Goal: Task Accomplishment & Management: Manage account settings

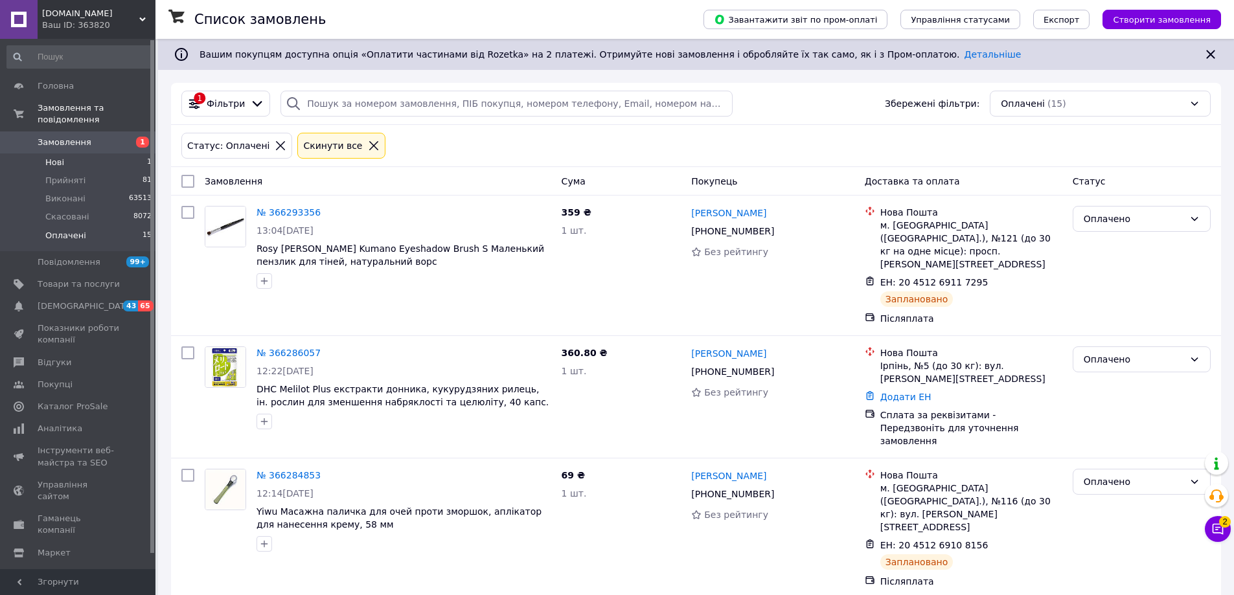
click at [65, 154] on li "Нові 1" at bounding box center [79, 163] width 159 height 18
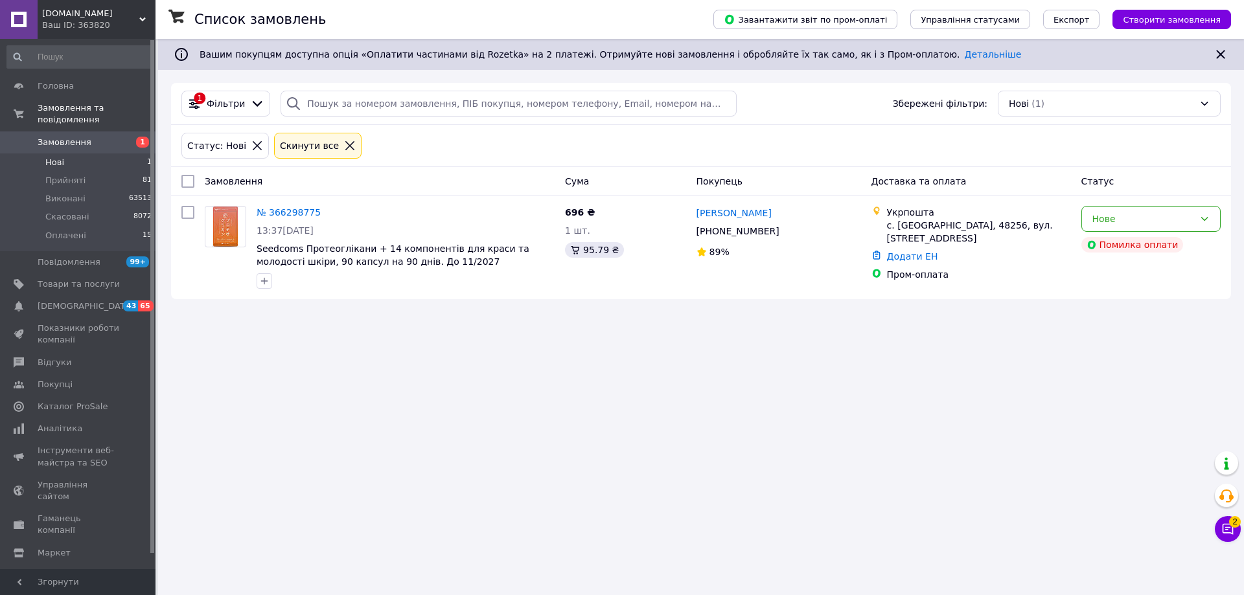
click at [67, 137] on span "Замовлення" at bounding box center [65, 143] width 54 height 12
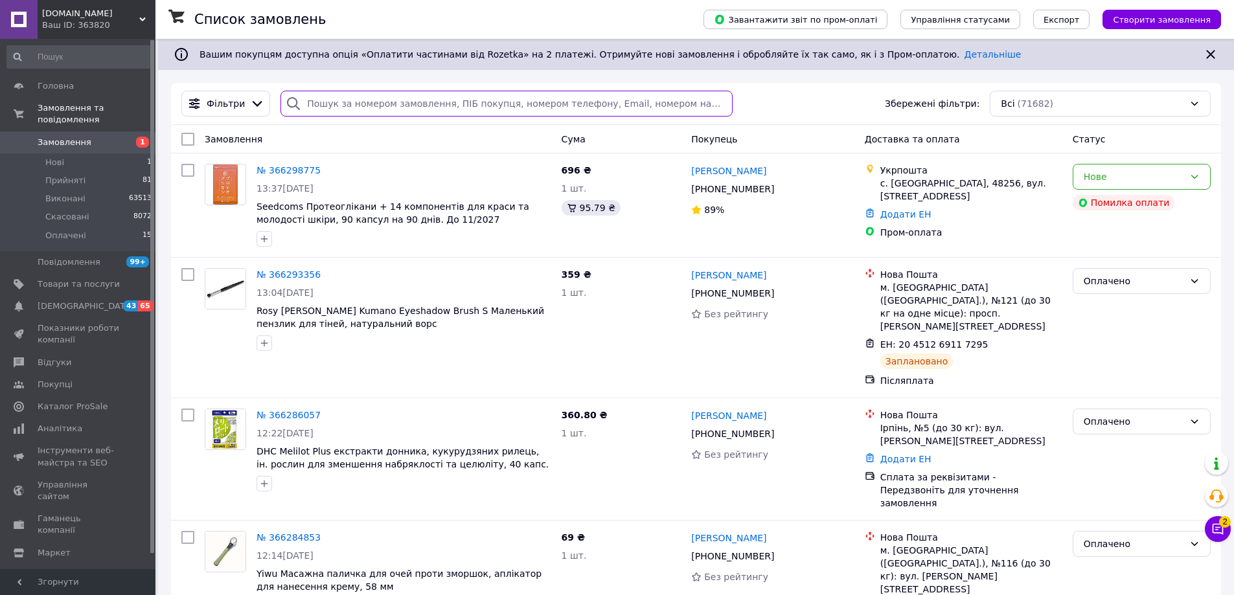
click at [427, 96] on input "search" at bounding box center [505, 104] width 451 height 26
paste input "+380937524611"
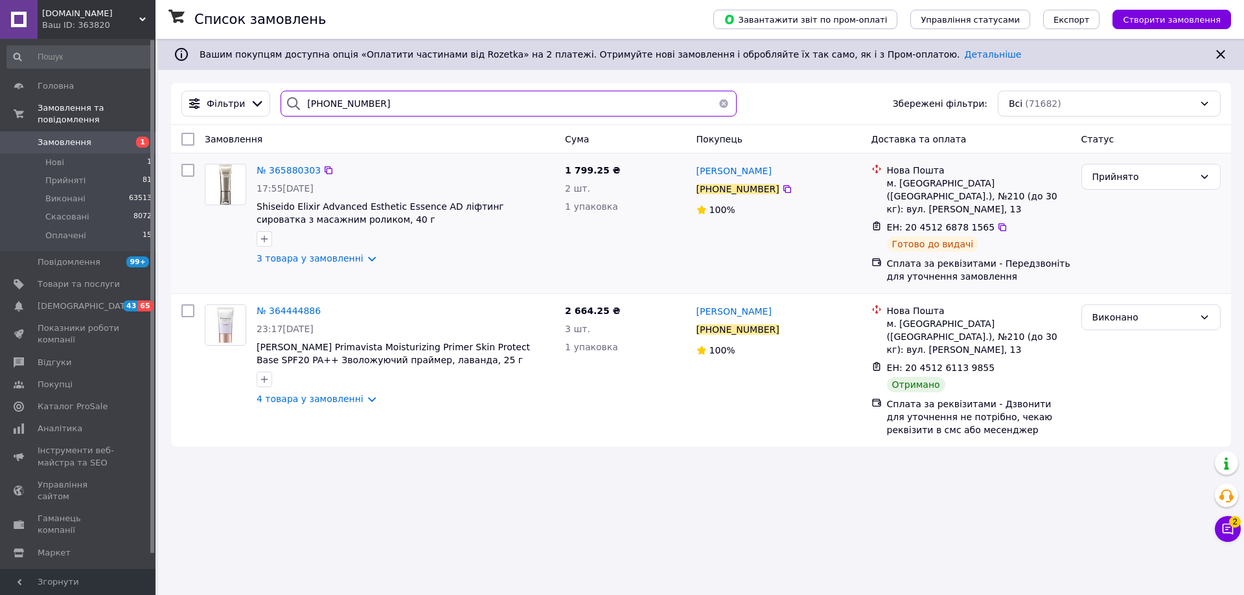
type input "+380937524611"
drag, startPoint x: 775, startPoint y: 171, endPoint x: 694, endPoint y: 172, distance: 81.0
click at [694, 172] on div "Оксана Пастухова +380 93 752 46 11 100%" at bounding box center [778, 224] width 175 height 130
copy span "Оксана Пастухова"
click at [82, 227] on li "Оплачені 15" at bounding box center [79, 239] width 159 height 25
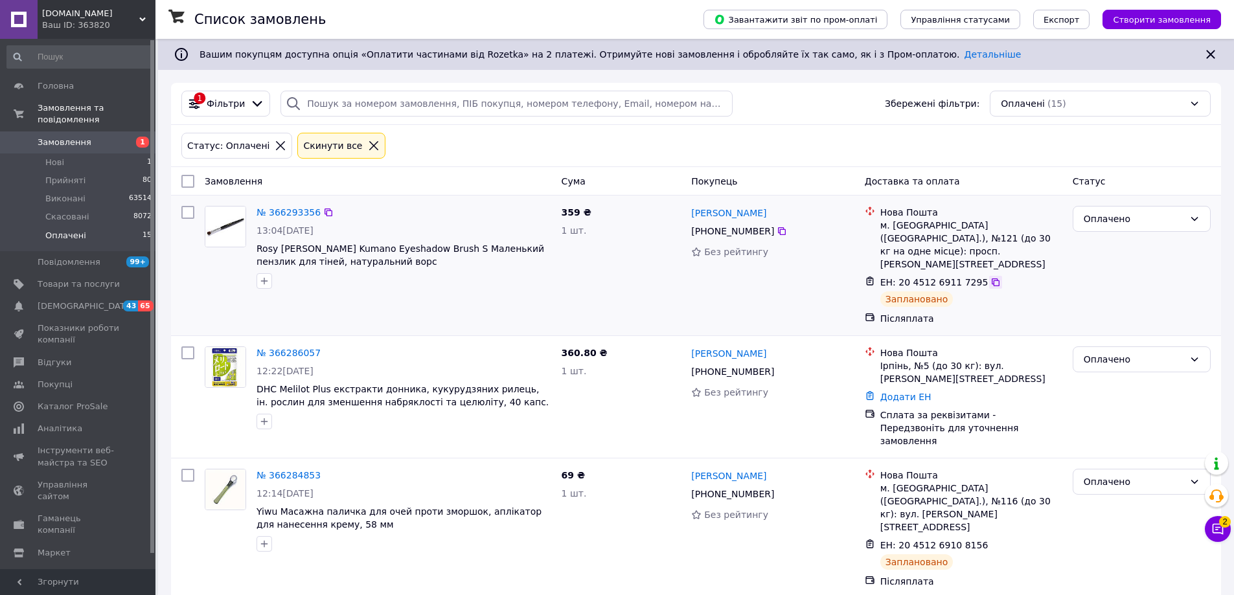
click at [990, 277] on icon at bounding box center [995, 282] width 10 height 10
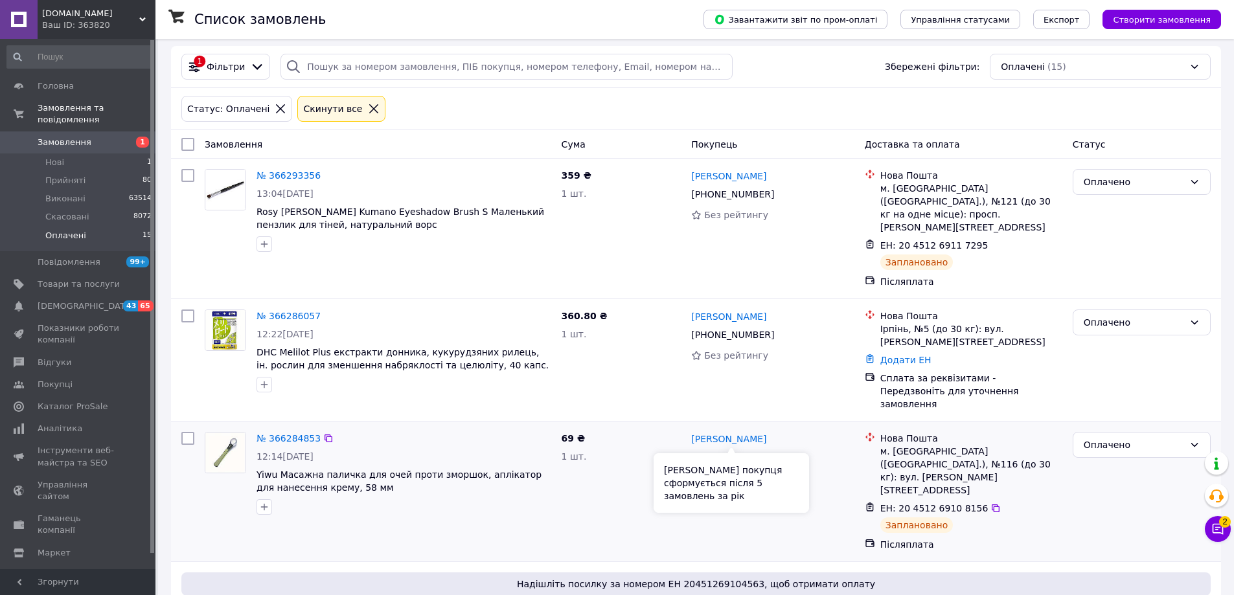
scroll to position [65, 0]
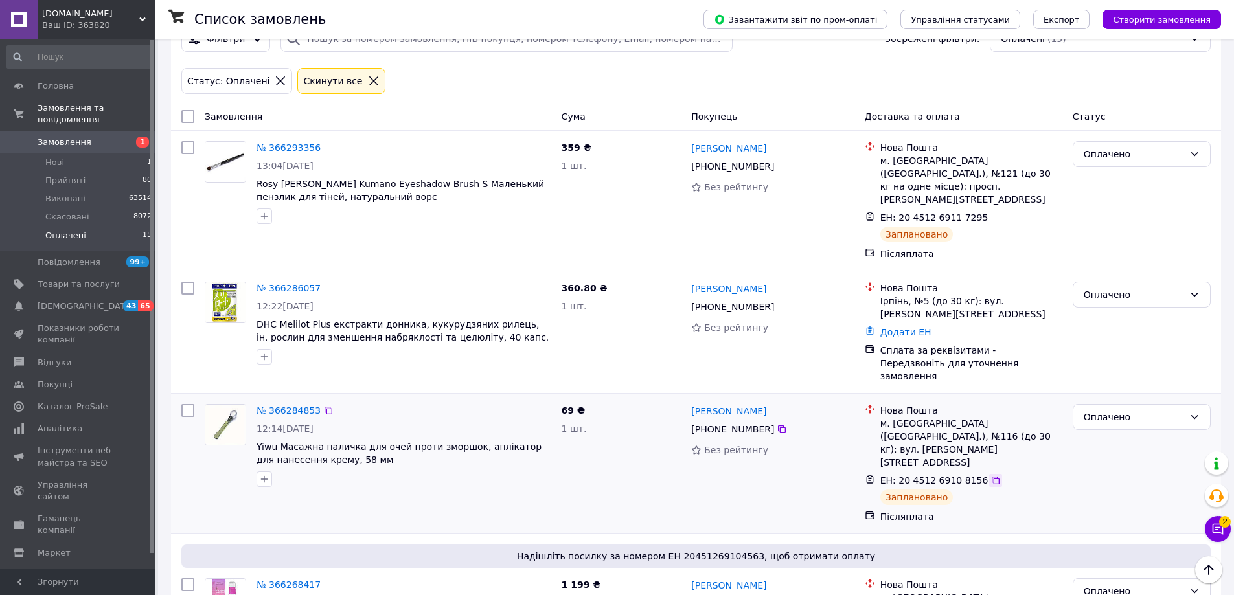
click at [990, 475] on icon at bounding box center [995, 480] width 10 height 10
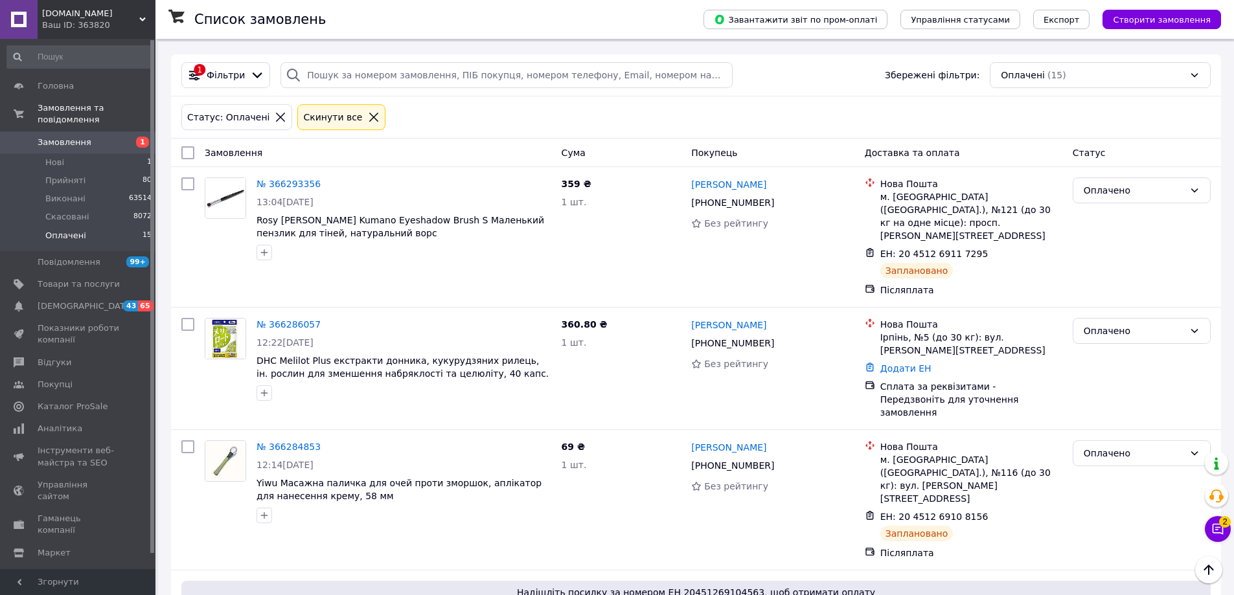
scroll to position [0, 0]
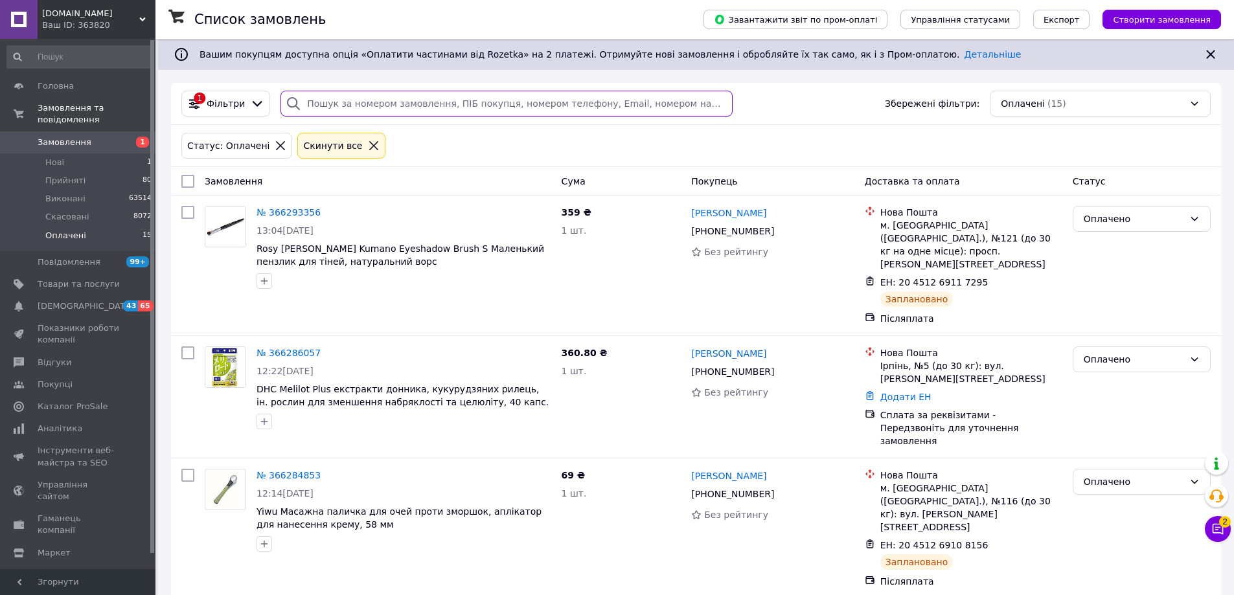
click at [374, 102] on input "search" at bounding box center [505, 104] width 451 height 26
paste input "+380505202349"
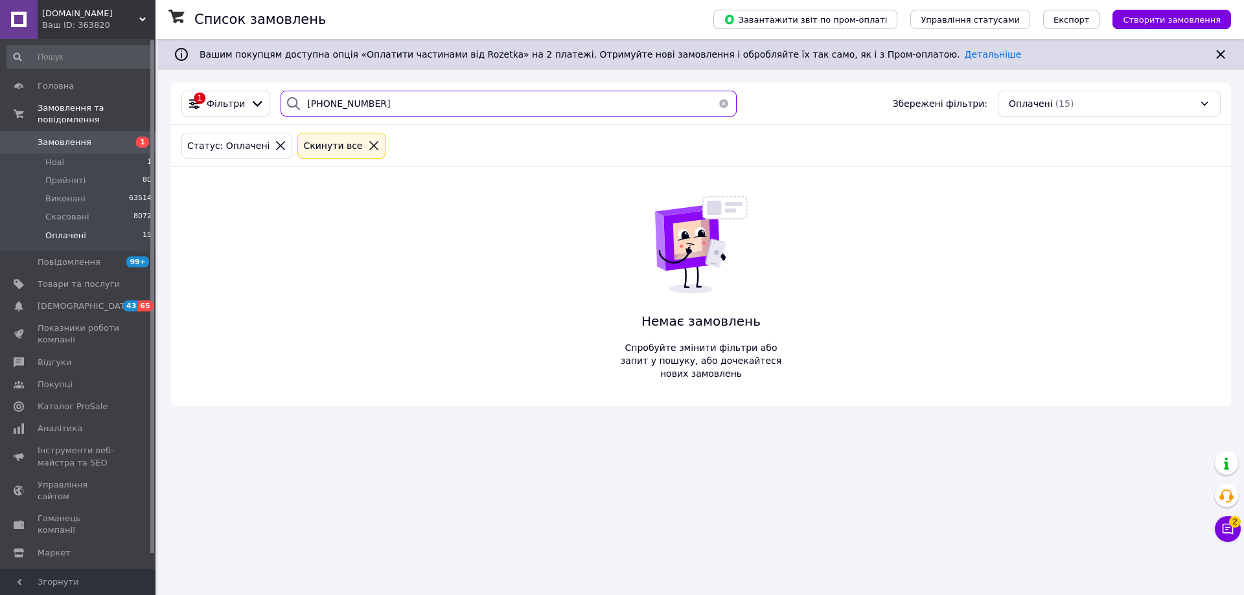
type input "+380505202349"
click at [74, 137] on span "Замовлення" at bounding box center [65, 143] width 54 height 12
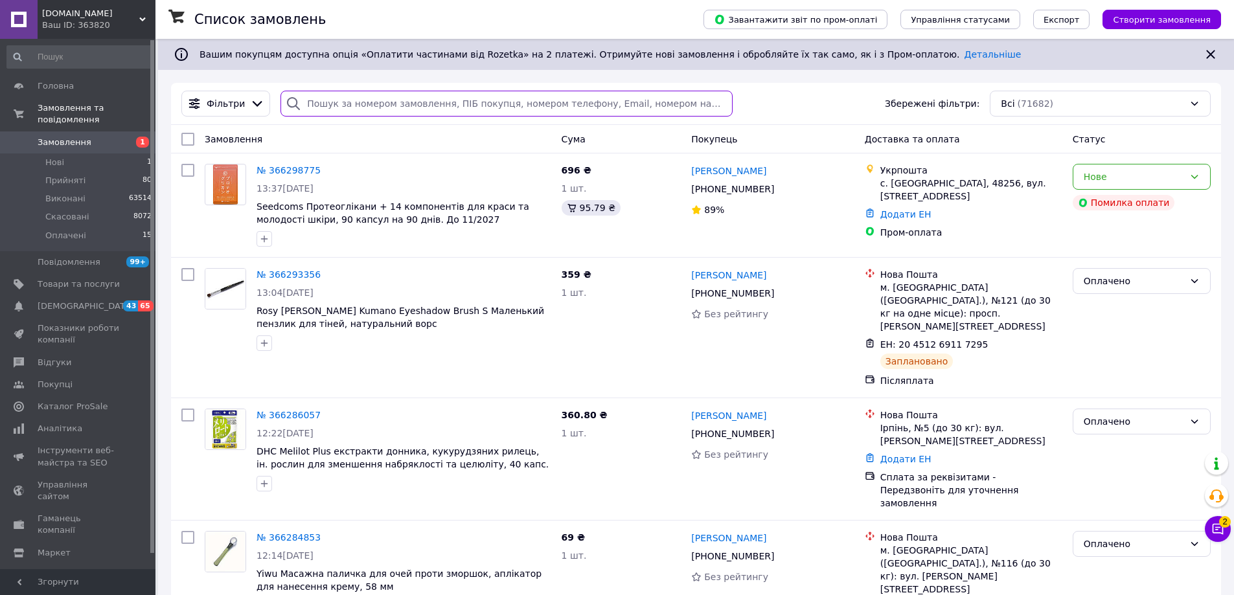
click at [347, 106] on input "search" at bounding box center [505, 104] width 451 height 26
paste input "+380505202349"
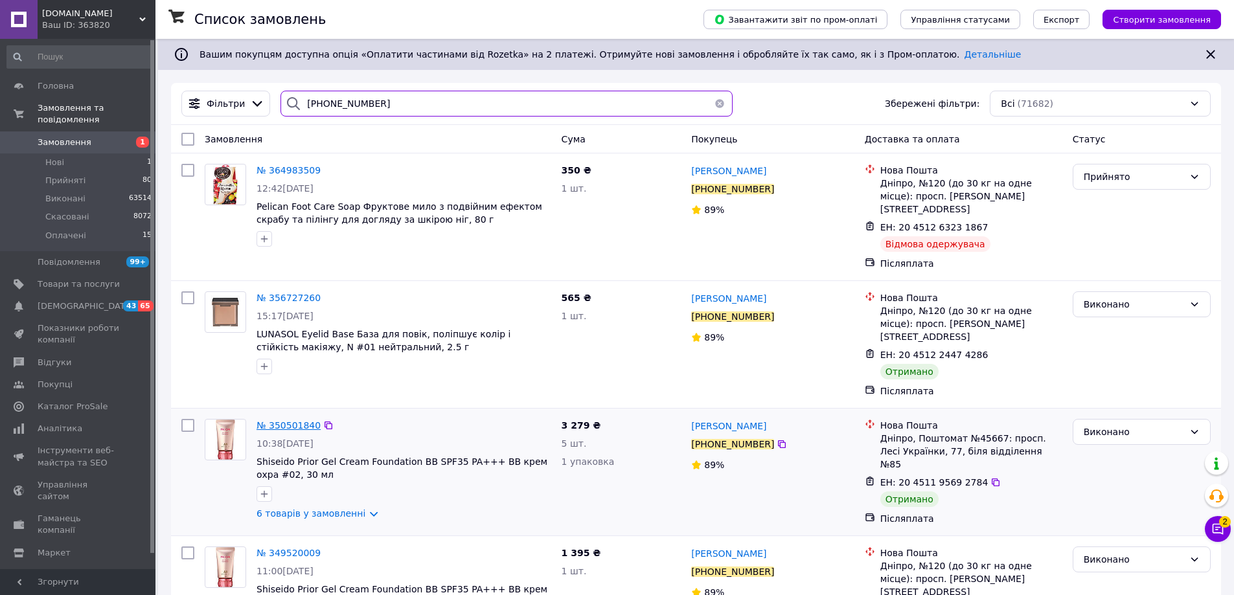
type input "+380505202349"
click at [280, 420] on span "№ 350501840" at bounding box center [289, 425] width 64 height 10
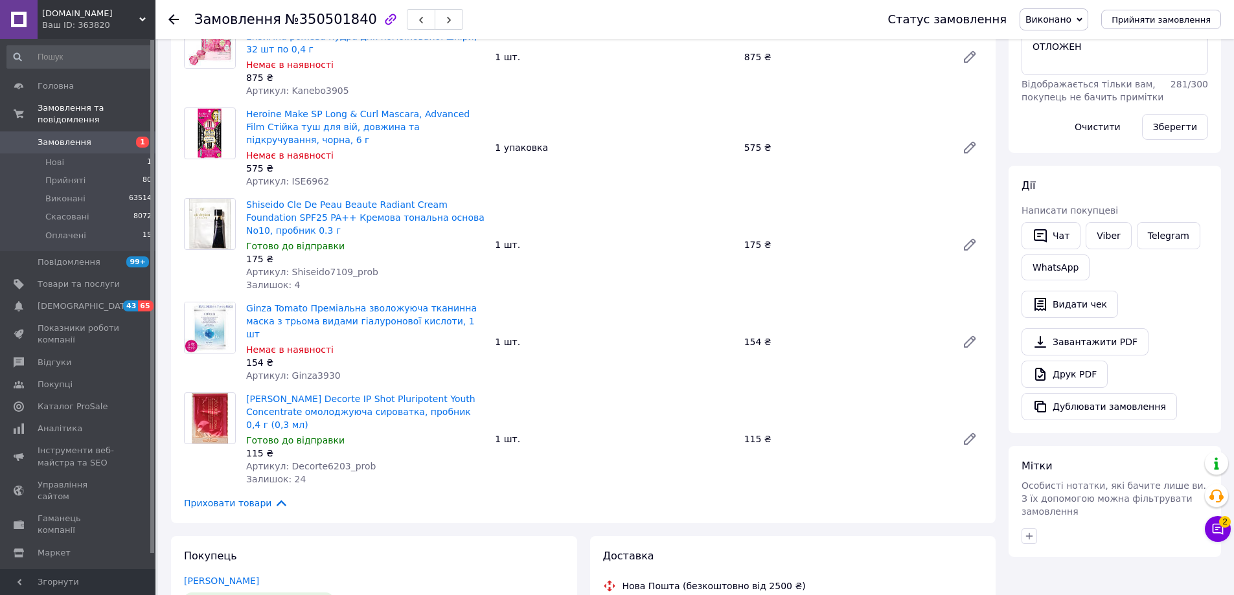
scroll to position [194, 0]
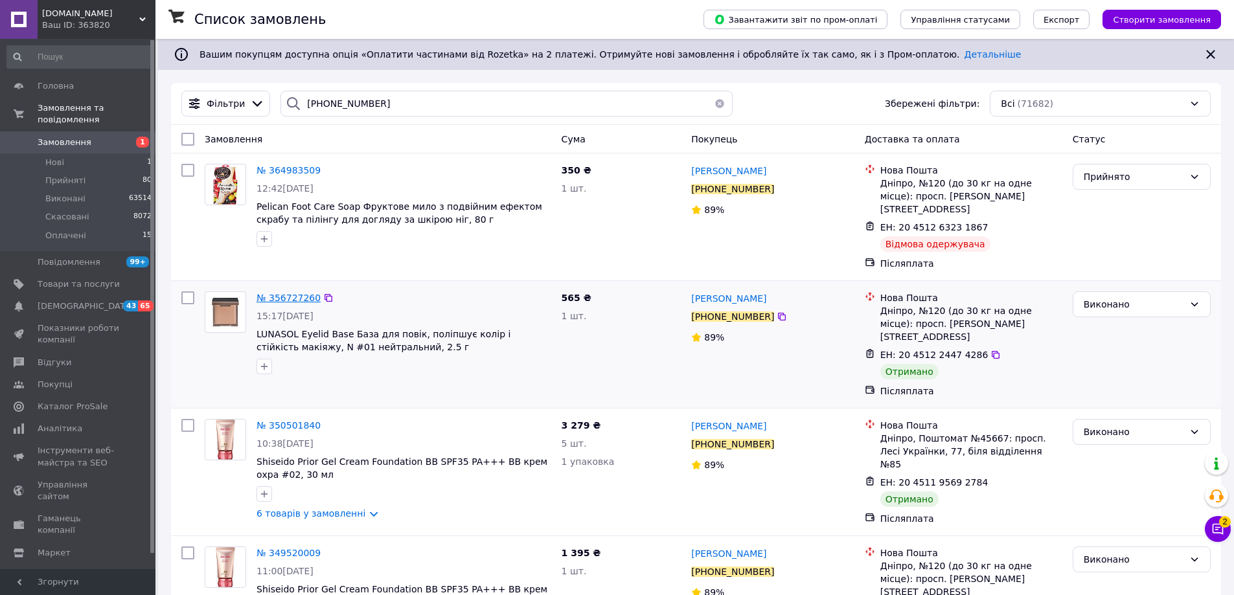
click at [277, 293] on span "№ 356727260" at bounding box center [289, 298] width 64 height 10
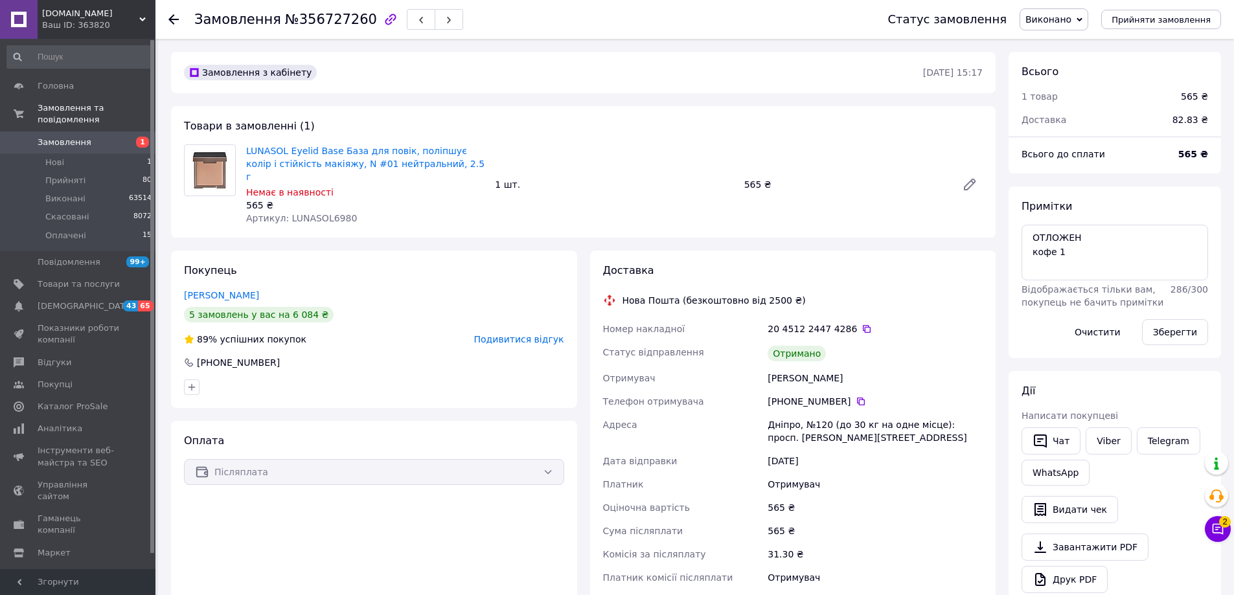
scroll to position [18, 0]
click at [856, 396] on icon at bounding box center [861, 401] width 10 height 10
drag, startPoint x: 57, startPoint y: 128, endPoint x: 233, endPoint y: 100, distance: 177.7
click at [58, 137] on span "Замовлення" at bounding box center [65, 143] width 54 height 12
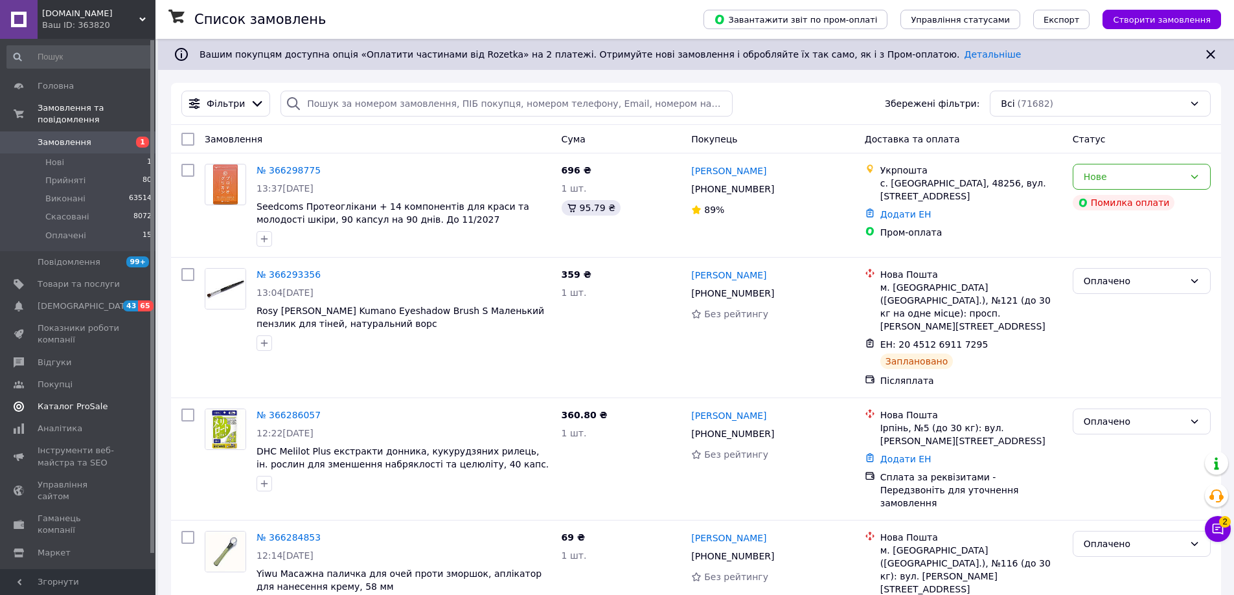
click at [85, 401] on span "Каталог ProSale" at bounding box center [73, 407] width 70 height 12
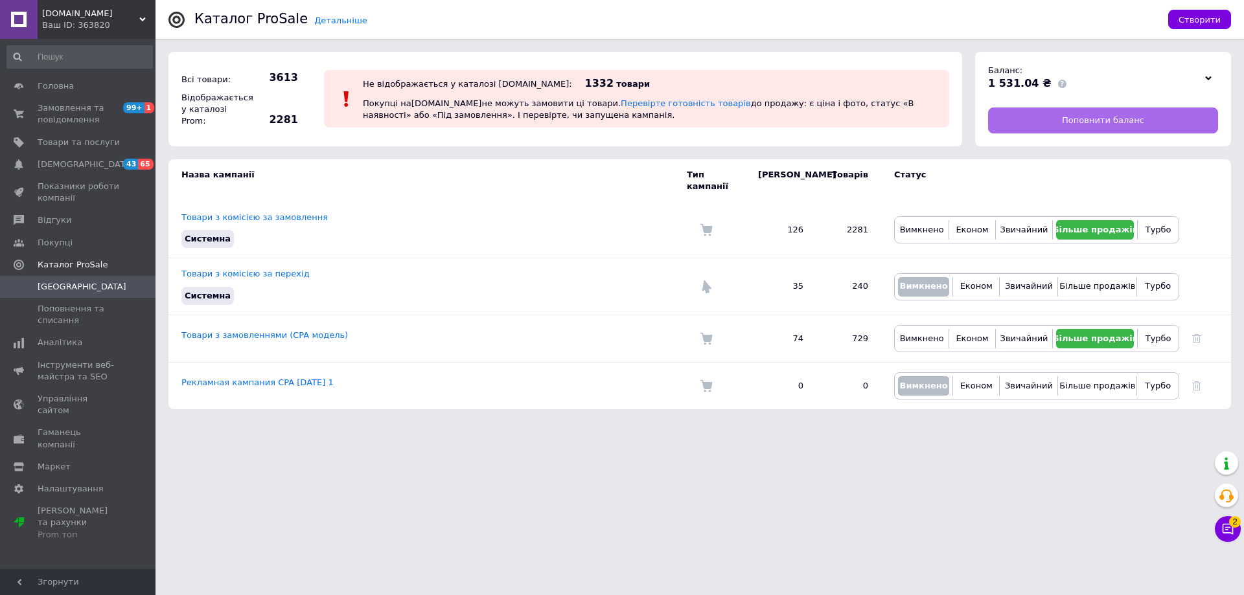
click at [1152, 115] on link "Поповнити баланс" at bounding box center [1103, 121] width 230 height 26
click at [63, 109] on span "Замовлення та повідомлення" at bounding box center [79, 113] width 82 height 23
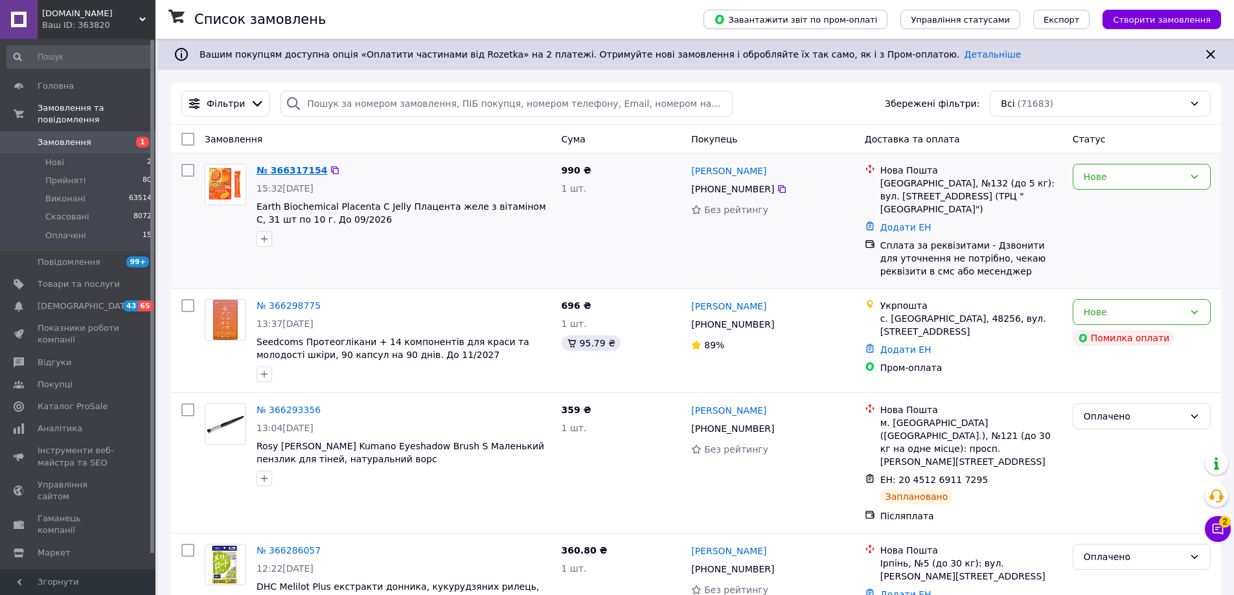
click at [291, 168] on link "№ 366317154" at bounding box center [292, 170] width 71 height 10
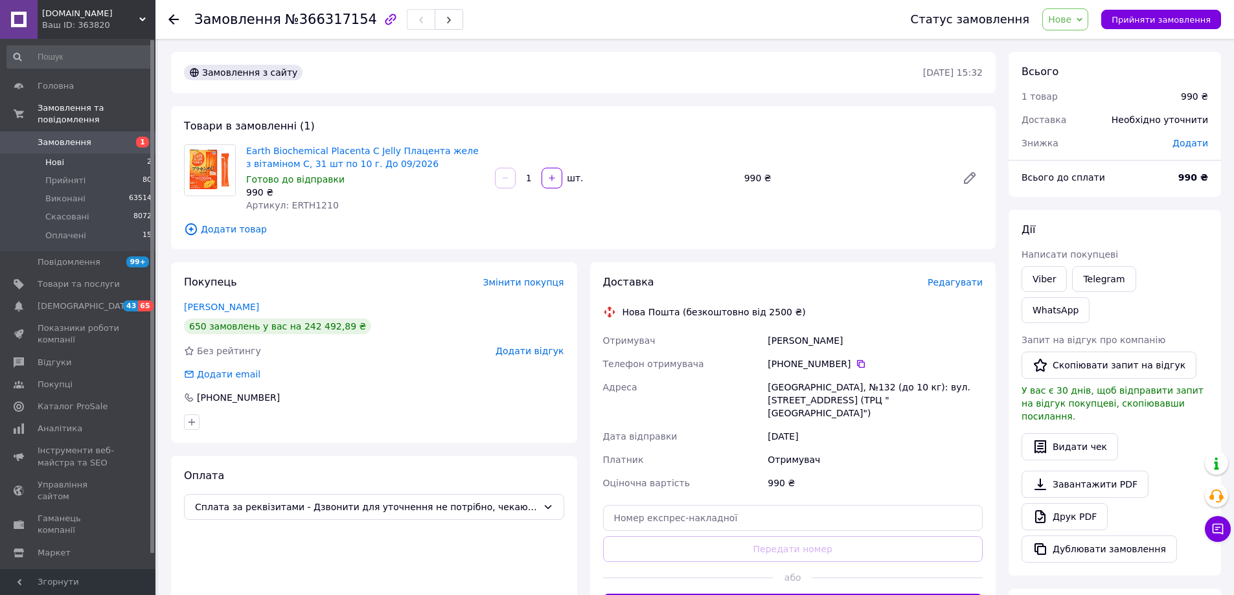
click at [54, 157] on span "Нові" at bounding box center [54, 163] width 19 height 12
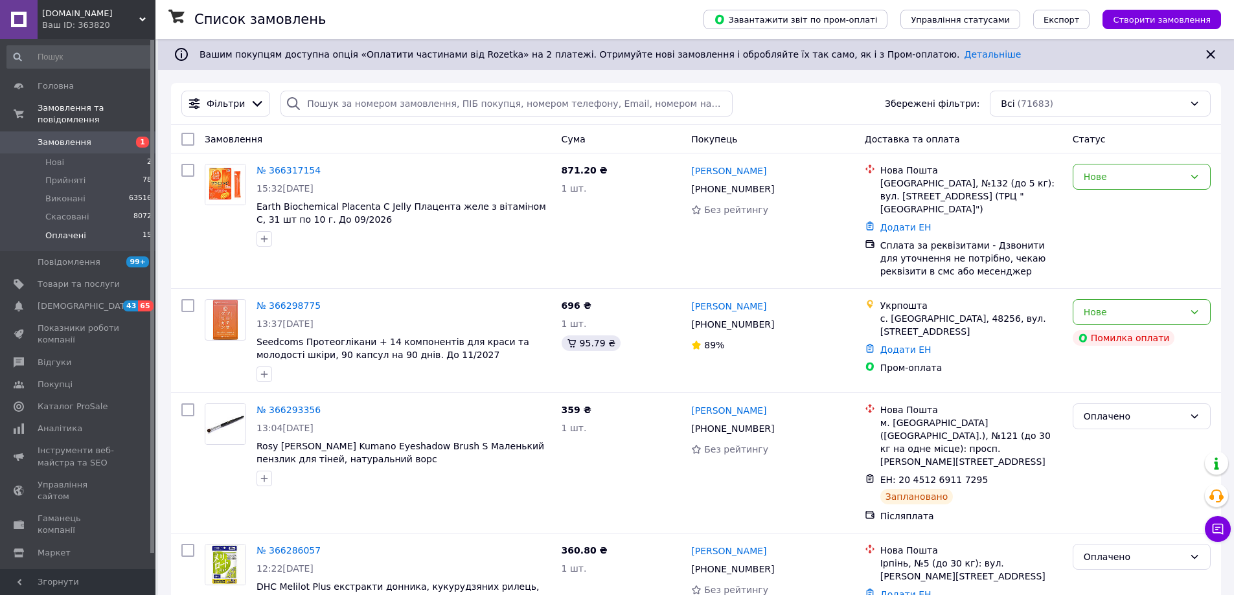
click at [78, 230] on span "Оплачені" at bounding box center [65, 236] width 41 height 12
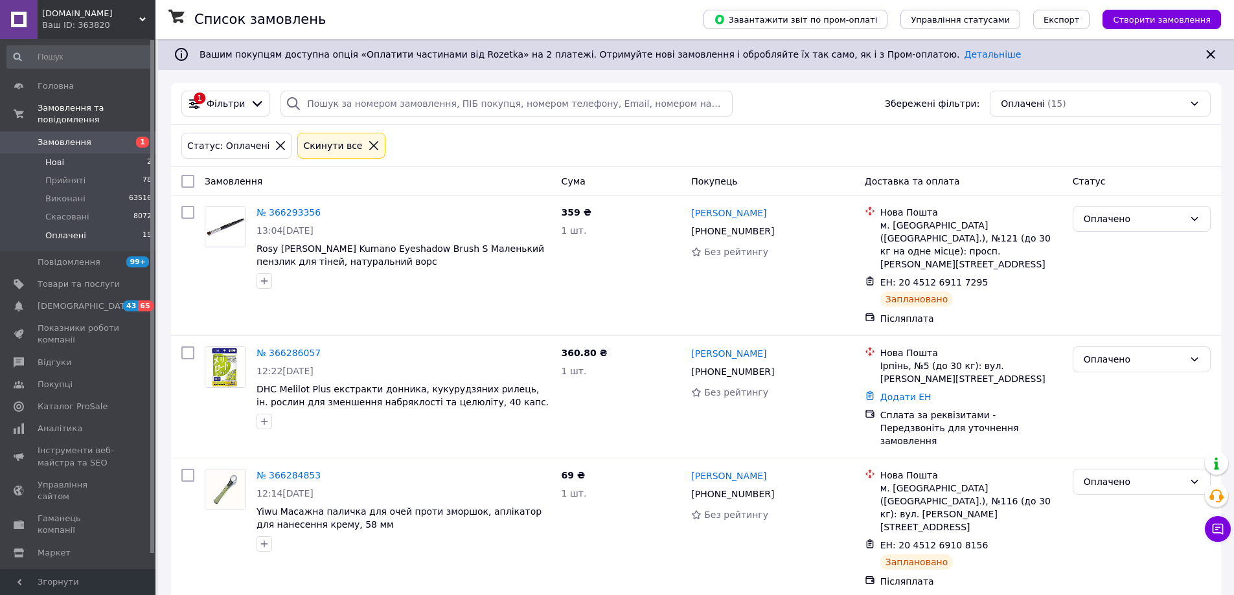
click at [60, 157] on span "Нові" at bounding box center [54, 163] width 19 height 12
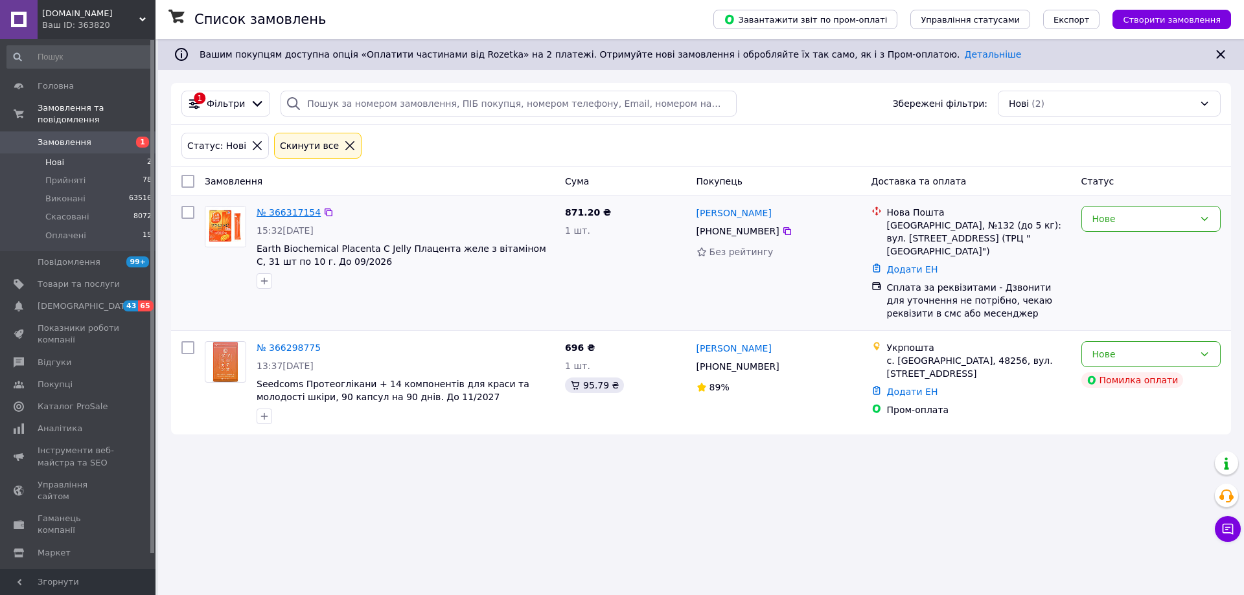
click at [276, 214] on link "№ 366317154" at bounding box center [289, 212] width 64 height 10
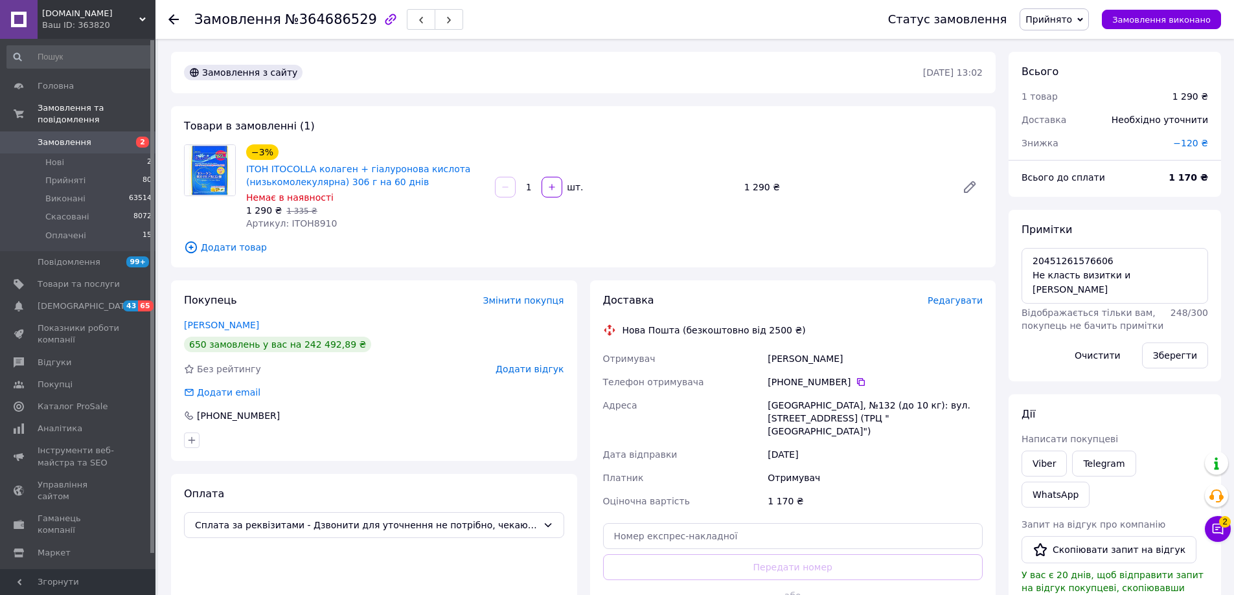
click at [1072, 21] on span "Прийнято" at bounding box center [1048, 19] width 47 height 10
click at [1068, 45] on li "Виконано" at bounding box center [1054, 45] width 68 height 19
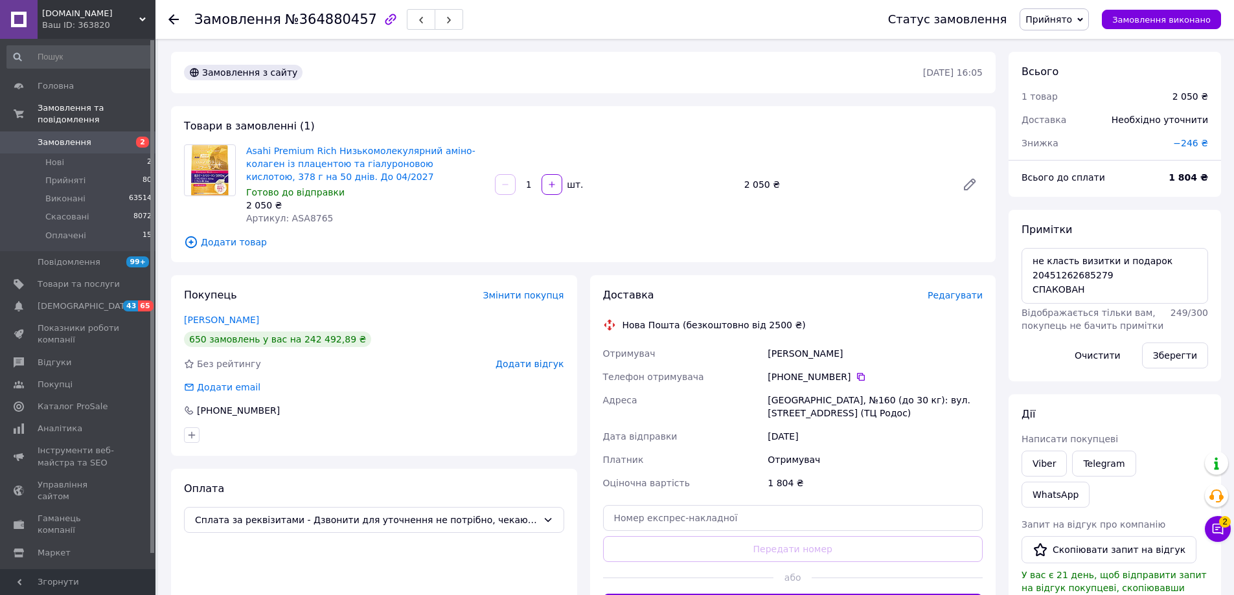
click at [1070, 18] on span "Прийнято" at bounding box center [1048, 19] width 47 height 10
click at [1064, 40] on li "Виконано" at bounding box center [1054, 45] width 68 height 19
